Goal: Task Accomplishment & Management: Use online tool/utility

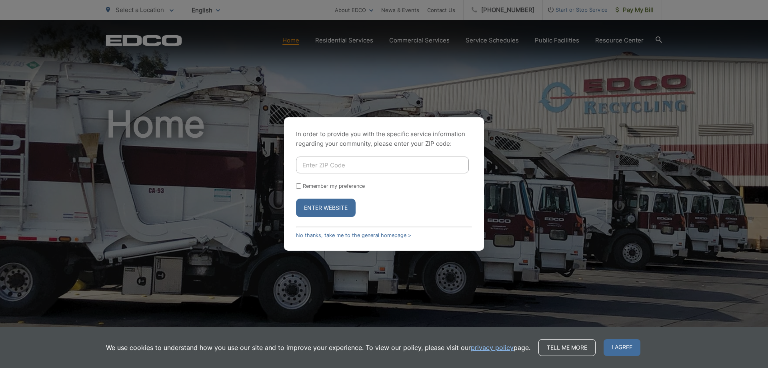
click at [328, 165] on input "Enter ZIP Code" at bounding box center [382, 164] width 173 height 17
type input "92064"
click at [297, 186] on input "Remember my preference" at bounding box center [298, 185] width 5 height 5
checkbox input "true"
click at [321, 209] on button "Enter Website" at bounding box center [326, 207] width 60 height 18
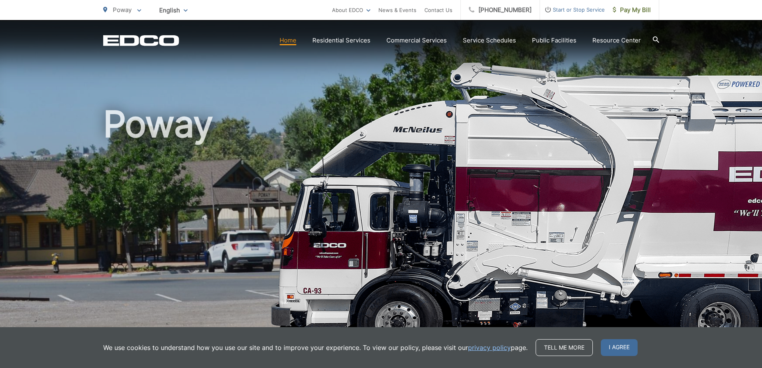
drag, startPoint x: 290, startPoint y: 225, endPoint x: 285, endPoint y: 225, distance: 4.8
drag, startPoint x: 285, startPoint y: 225, endPoint x: 345, endPoint y: 103, distance: 135.7
click at [345, 103] on div "Poway" at bounding box center [381, 185] width 556 height 330
click at [630, 13] on span "Pay My Bill" at bounding box center [632, 10] width 38 height 10
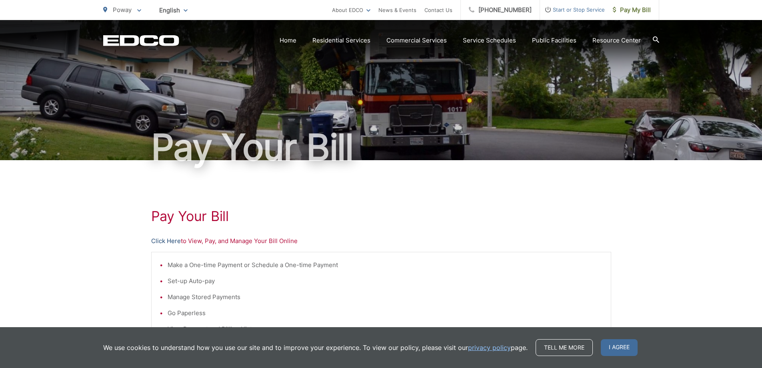
click at [171, 243] on link "Click Here" at bounding box center [166, 241] width 30 height 10
